Goal: Transaction & Acquisition: Obtain resource

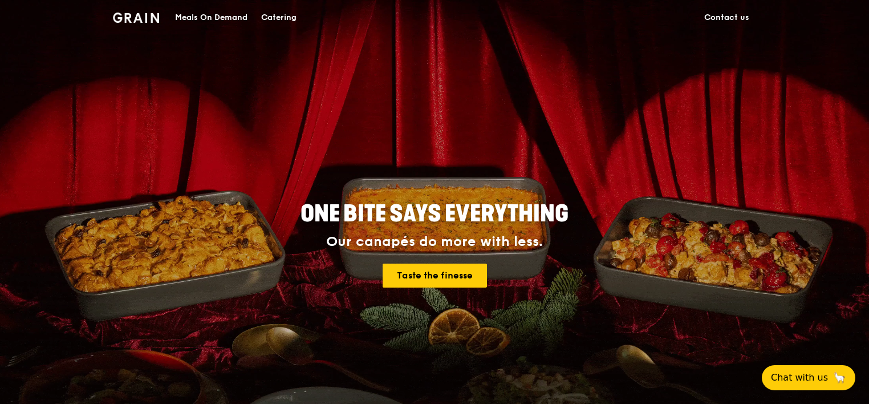
click at [333, 15] on div "Meals On Demand Catering Contact us" at bounding box center [434, 17] width 643 height 35
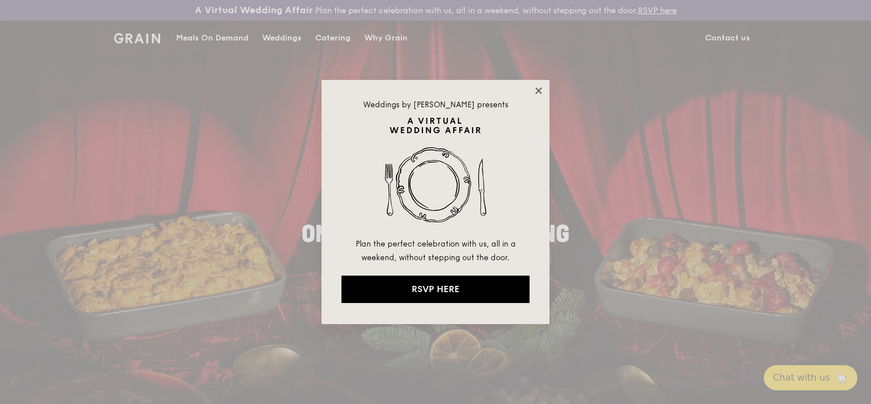
click at [540, 91] on icon at bounding box center [538, 90] width 6 height 6
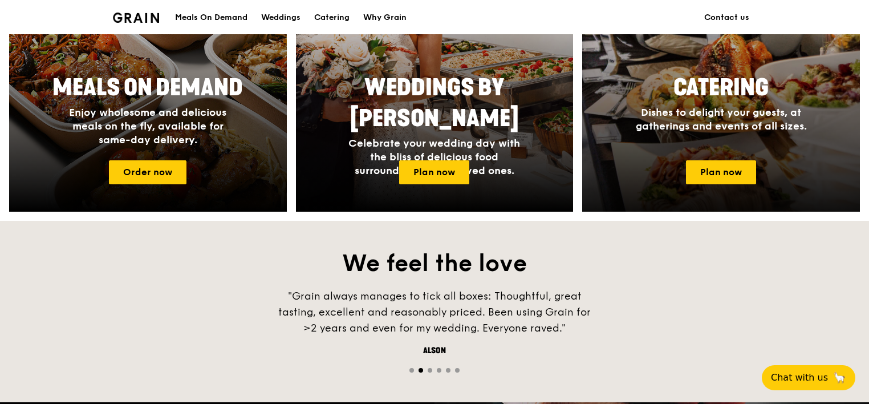
scroll to position [570, 0]
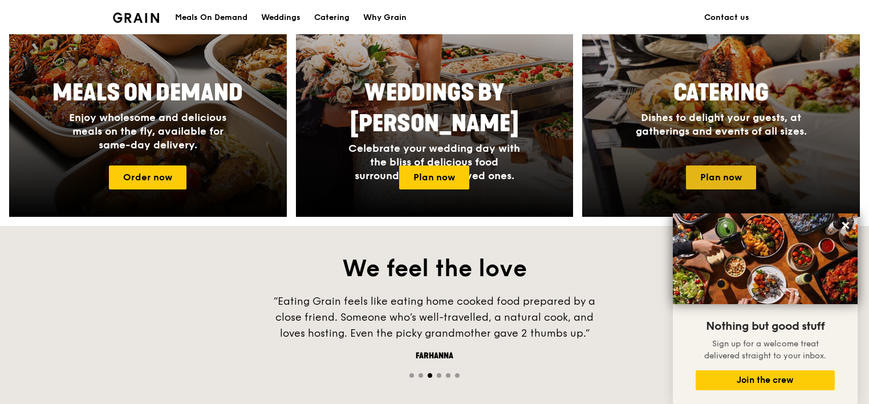
click at [709, 176] on link "Plan now" at bounding box center [721, 177] width 70 height 24
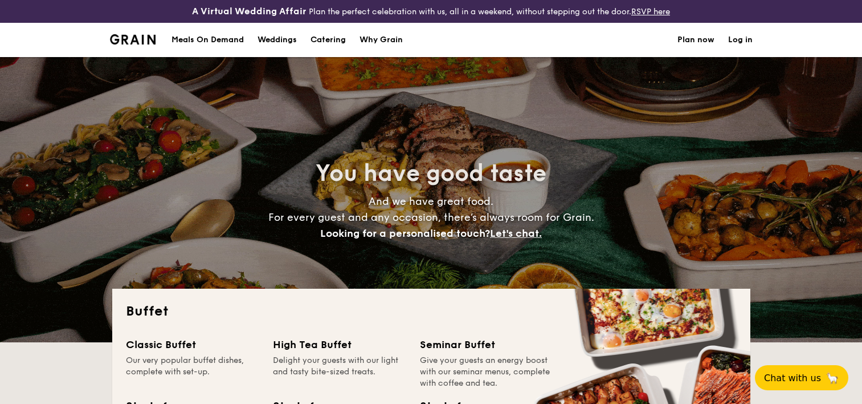
select select
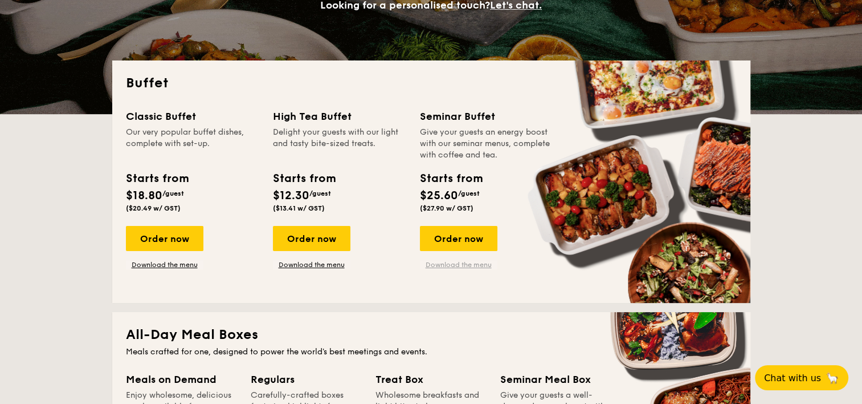
click at [455, 266] on link "Download the menu" at bounding box center [459, 264] width 78 height 9
